Goal: Transaction & Acquisition: Purchase product/service

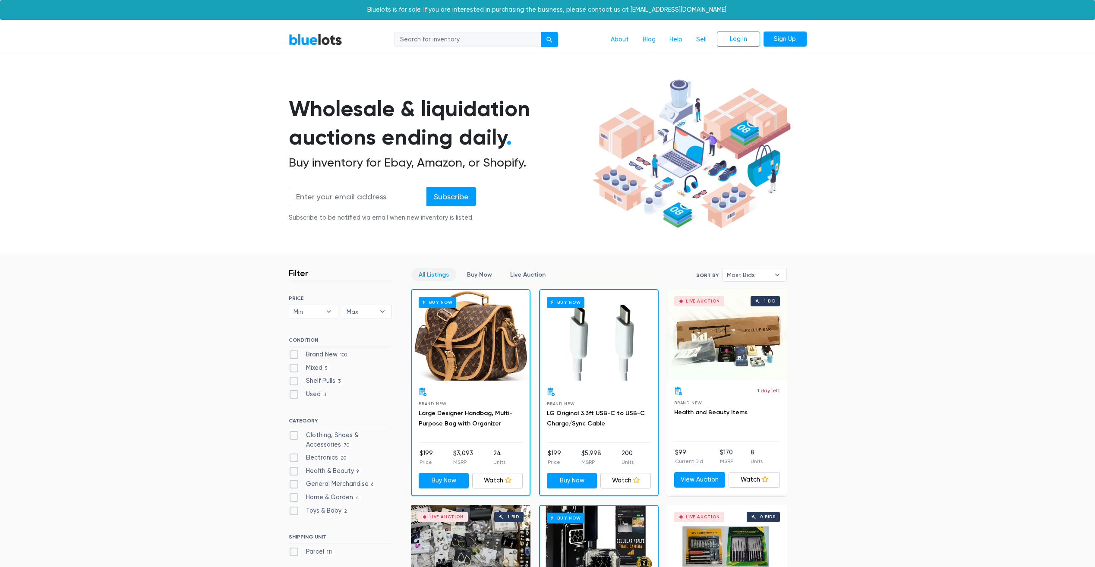
scroll to position [158, 0]
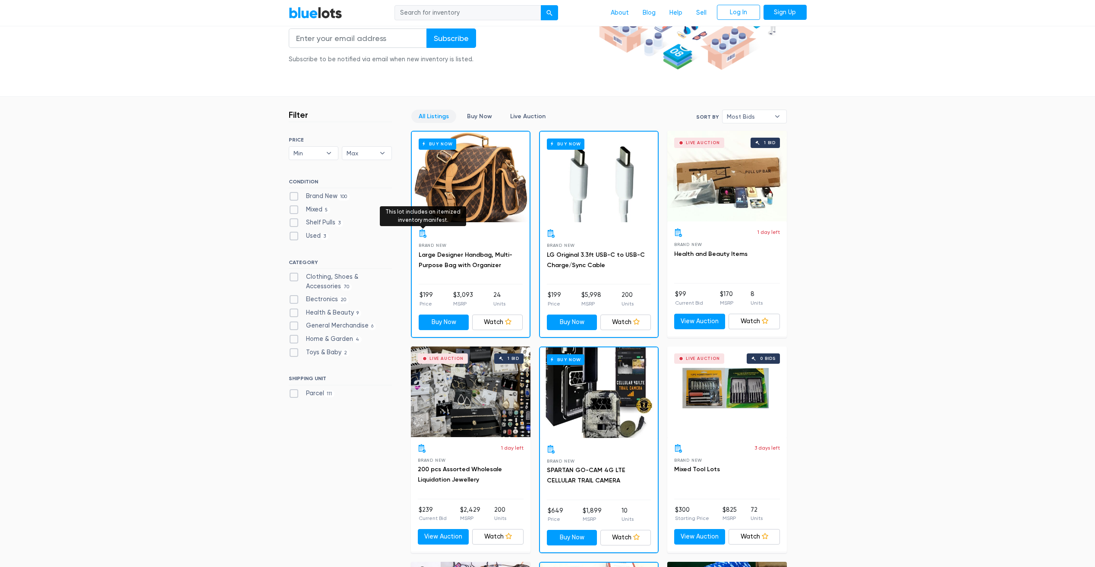
click at [422, 234] on icon at bounding box center [423, 233] width 9 height 9
click at [422, 232] on icon at bounding box center [423, 233] width 9 height 9
click at [485, 171] on div "Buy Now" at bounding box center [471, 177] width 118 height 91
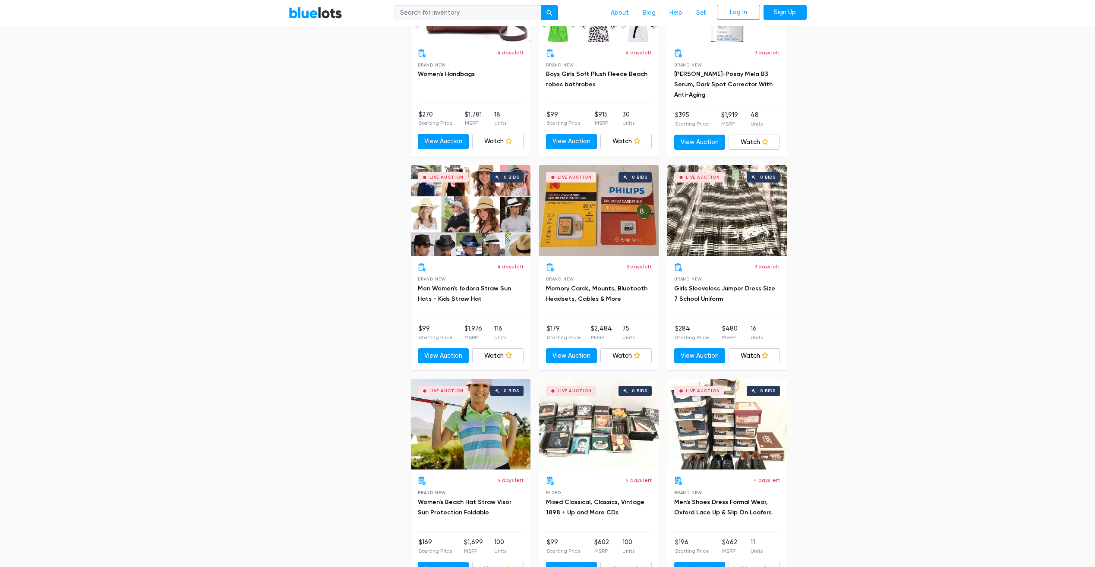
scroll to position [1899, 0]
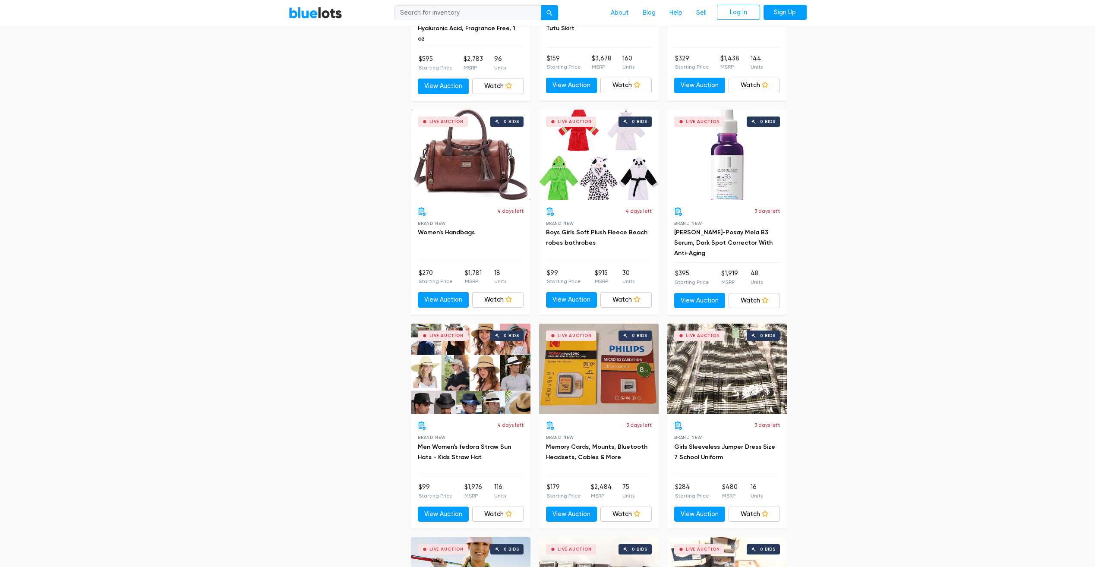
click at [457, 163] on div "Live Auction 0 bids" at bounding box center [471, 155] width 120 height 91
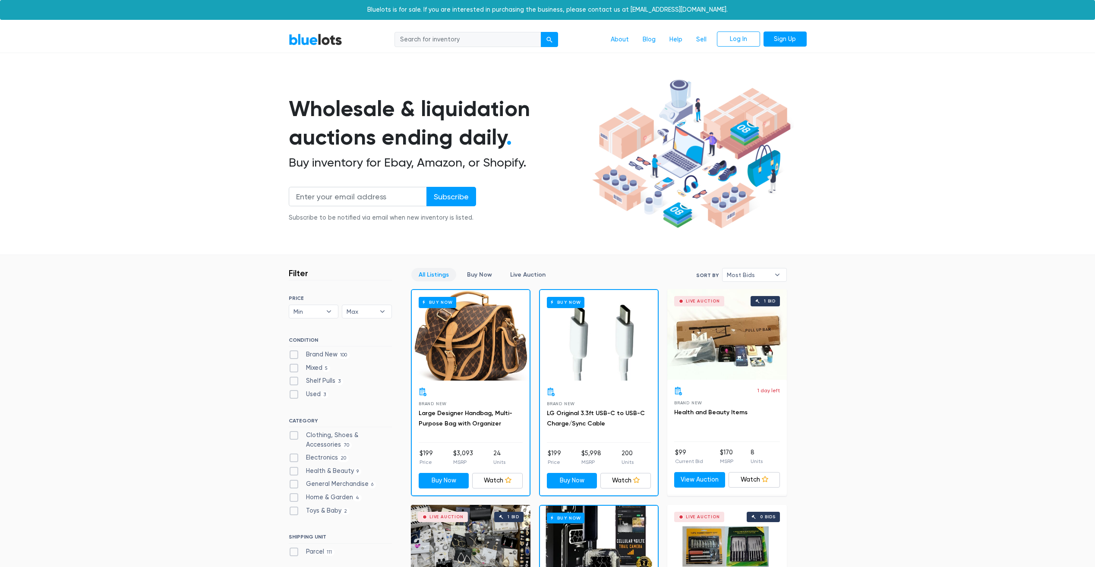
scroll to position [158, 0]
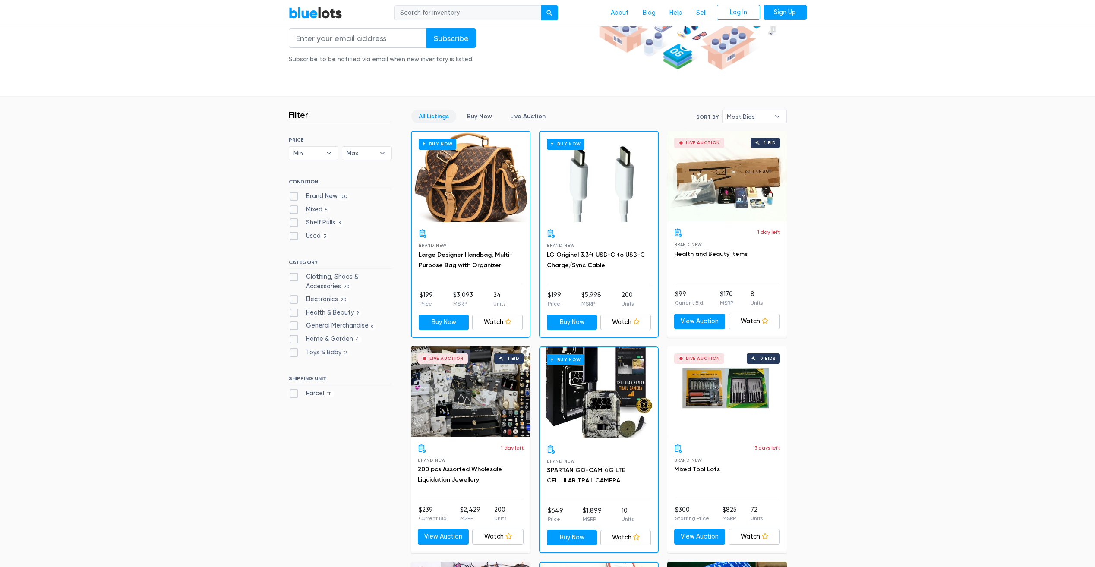
click at [294, 299] on label "Electronics 20" at bounding box center [319, 299] width 60 height 9
click at [294, 299] on input "Electronics 20" at bounding box center [292, 298] width 6 height 6
checkbox input "true"
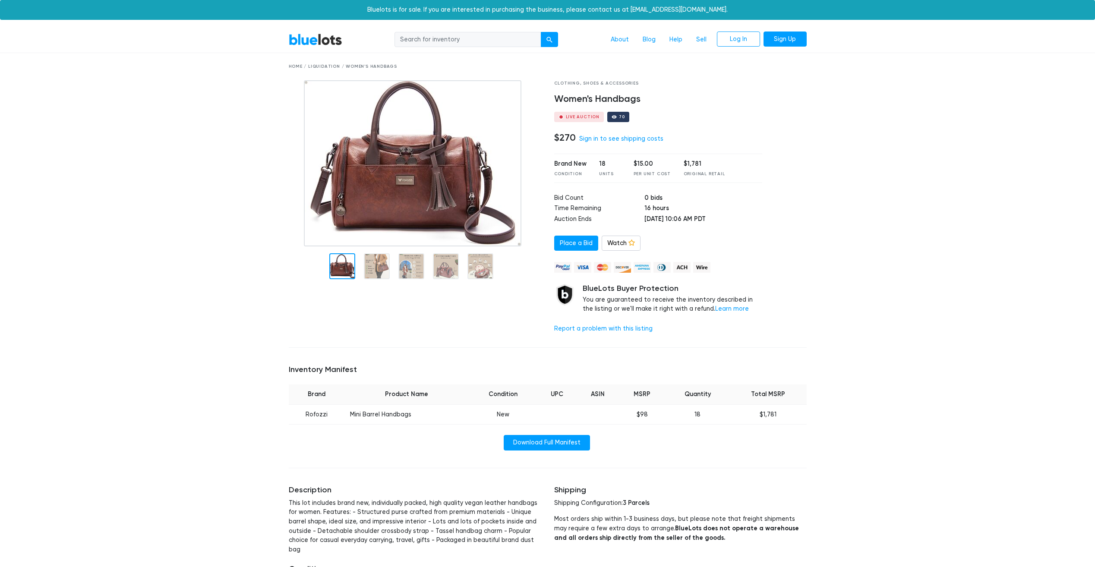
click at [409, 181] on img at bounding box center [412, 163] width 217 height 166
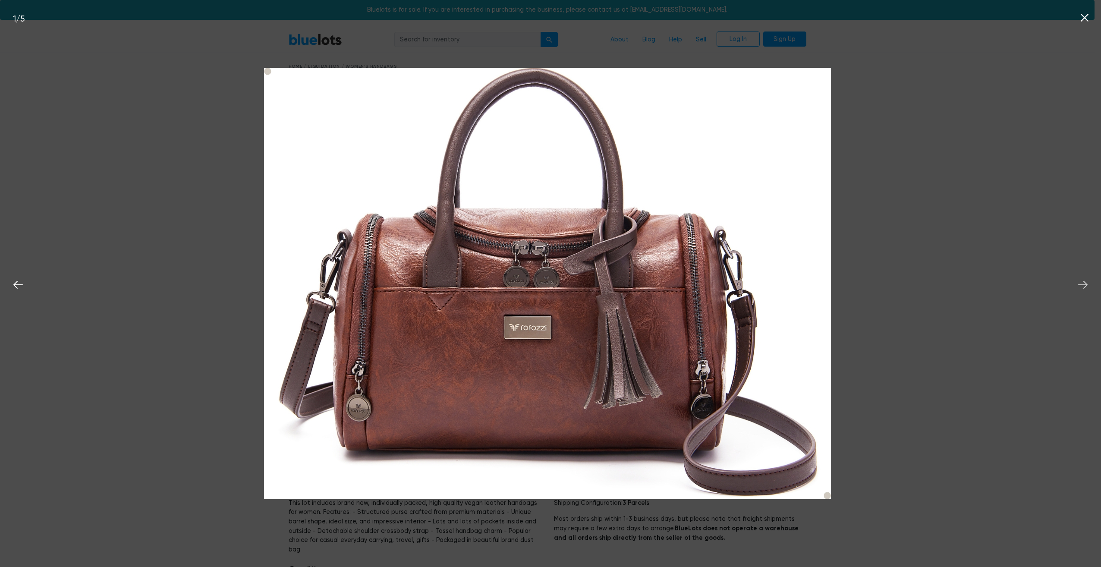
click at [1079, 285] on icon at bounding box center [1082, 285] width 9 height 8
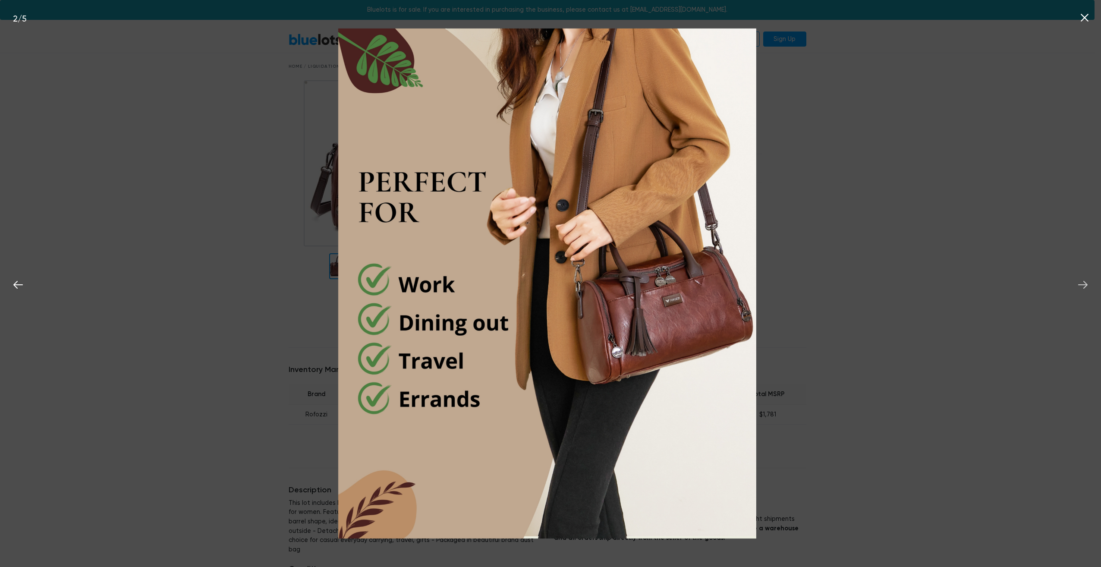
click at [1079, 285] on icon at bounding box center [1082, 285] width 9 height 8
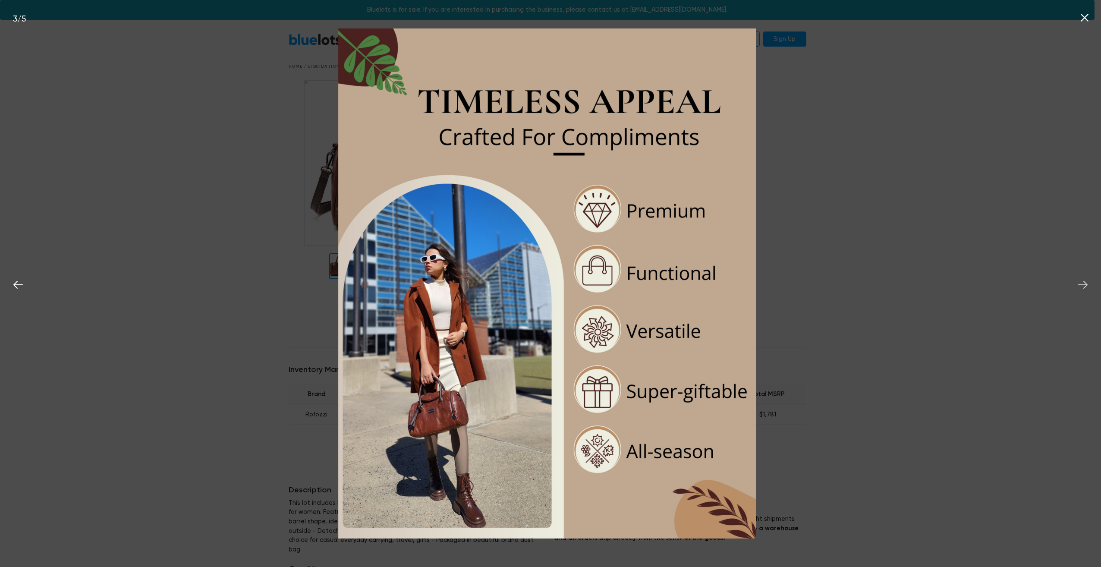
click at [1078, 284] on icon at bounding box center [1083, 284] width 13 height 13
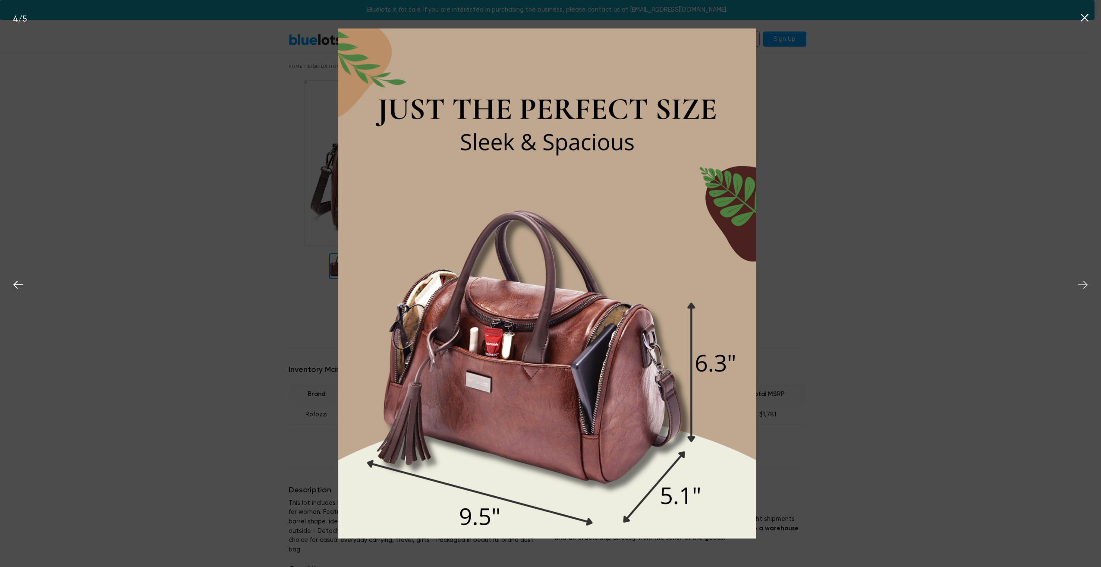
click at [1078, 282] on icon at bounding box center [1083, 284] width 13 height 13
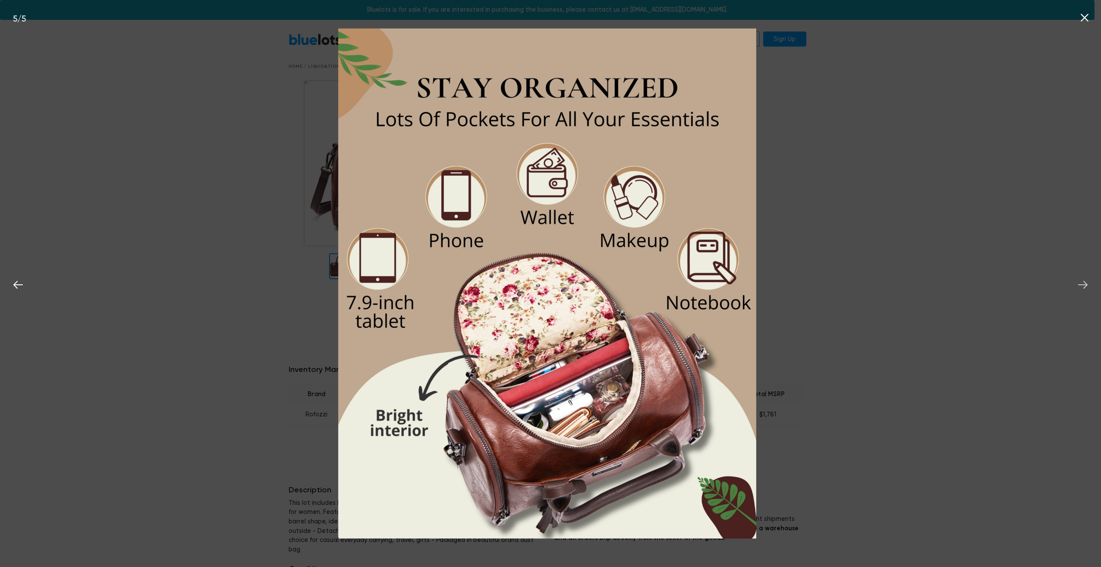
click at [1078, 282] on icon at bounding box center [1083, 284] width 13 height 13
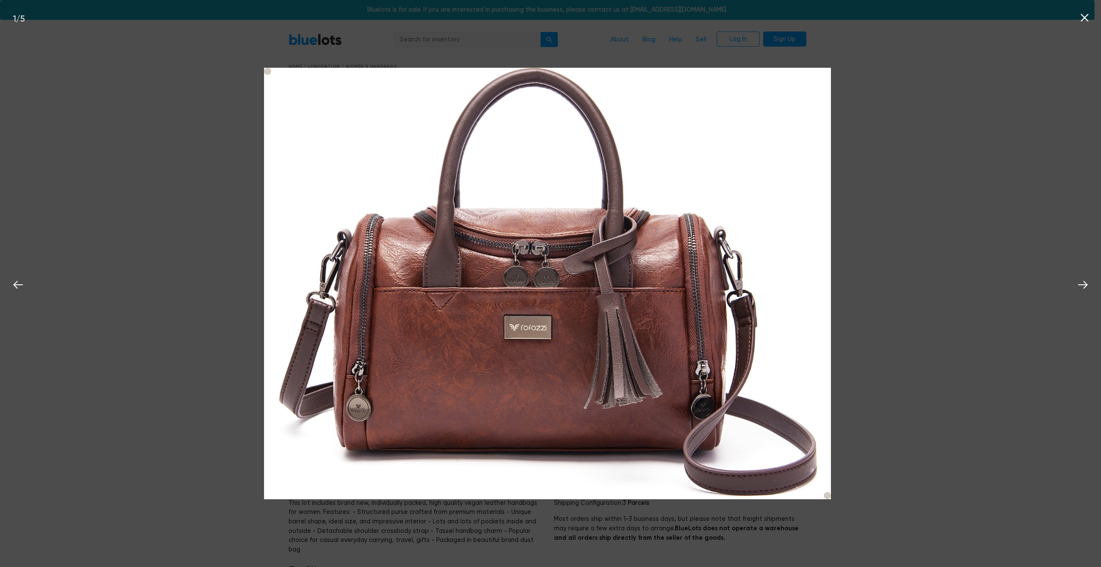
click at [1084, 18] on icon at bounding box center [1085, 18] width 8 height 8
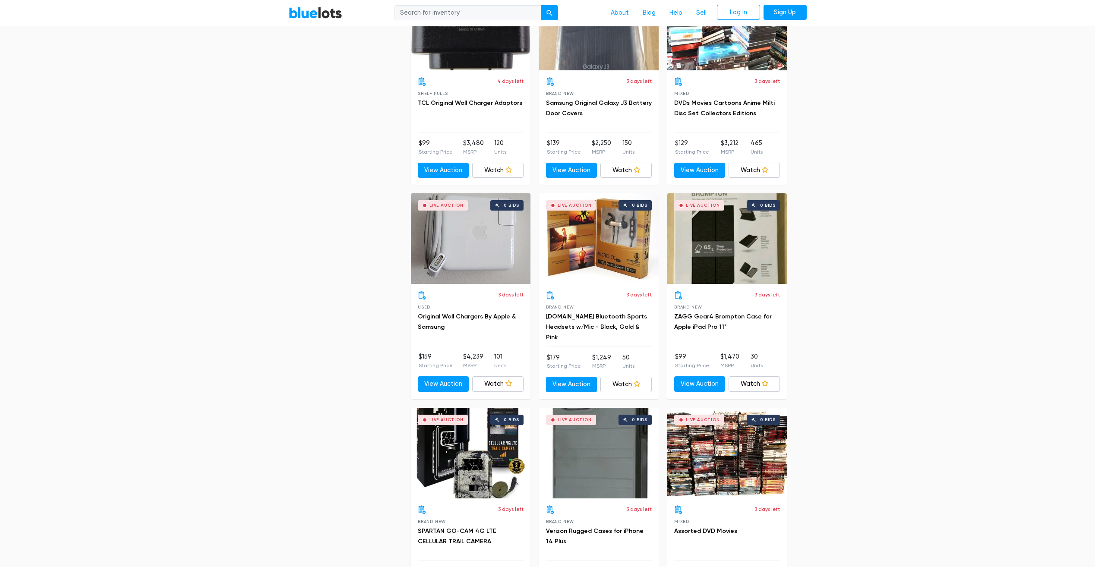
scroll to position [1141, 0]
